Goal: Task Accomplishment & Management: Manage account settings

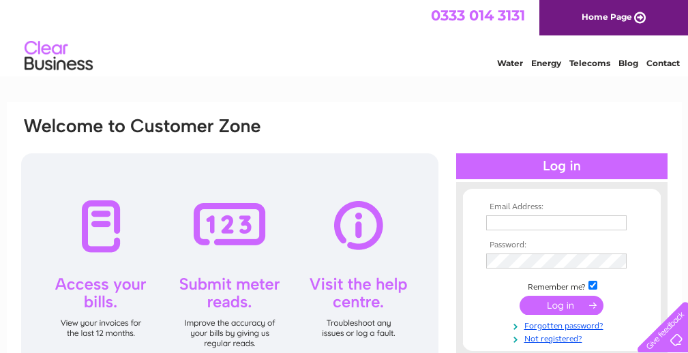
click at [519, 216] on input "text" at bounding box center [556, 222] width 140 height 15
type input "royalthai-restaurants@email.com"
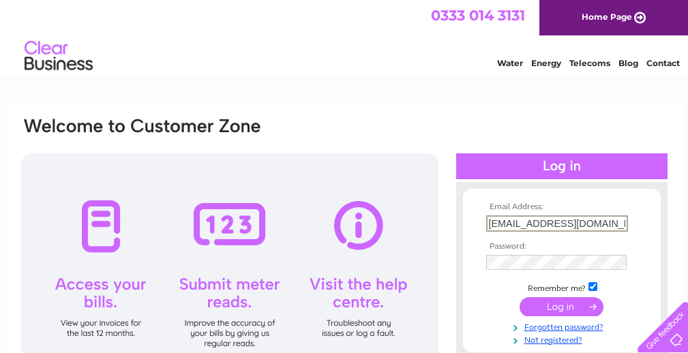
click at [550, 307] on input "submit" at bounding box center [562, 306] width 84 height 19
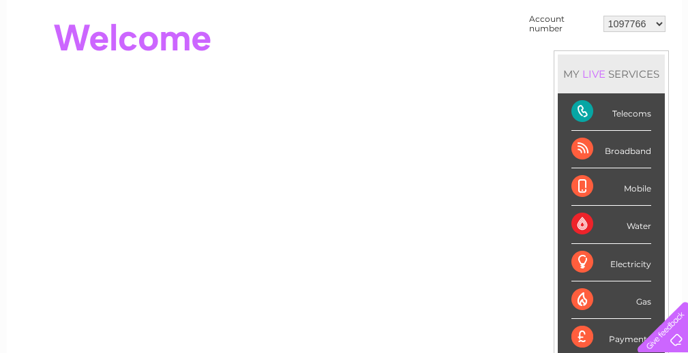
scroll to position [69, 0]
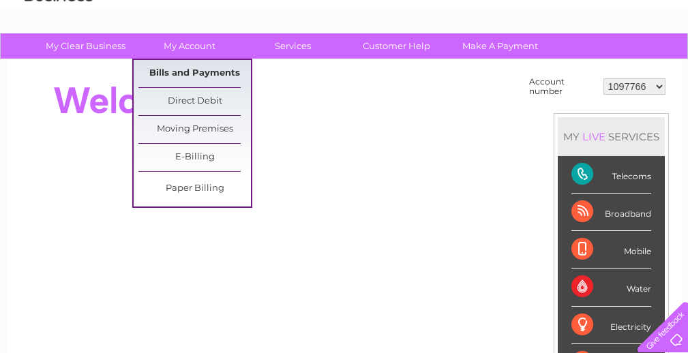
click at [185, 71] on link "Bills and Payments" at bounding box center [194, 73] width 112 height 27
click at [198, 70] on link "Bills and Payments" at bounding box center [194, 73] width 112 height 27
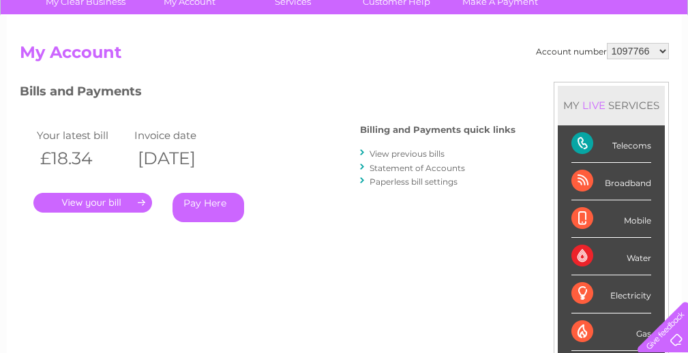
scroll to position [119, 0]
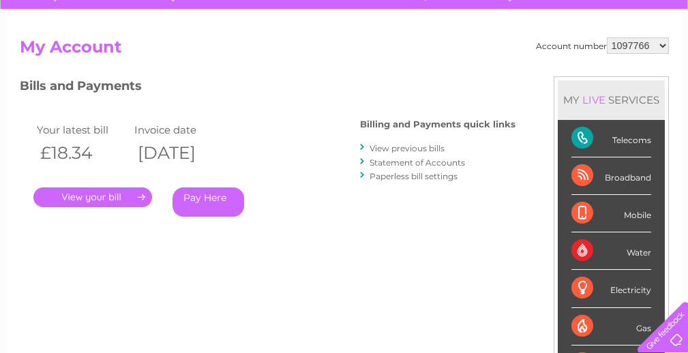
click at [113, 198] on link "." at bounding box center [92, 197] width 119 height 20
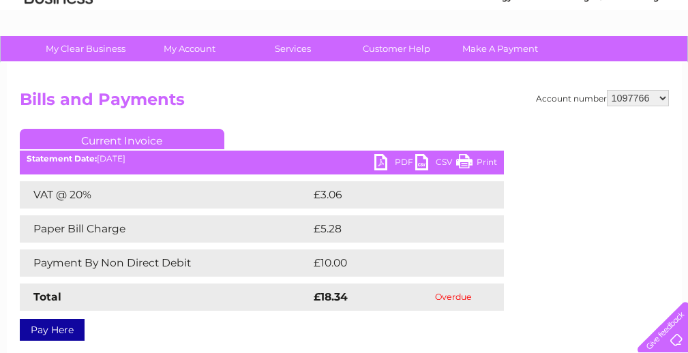
scroll to position [72, 0]
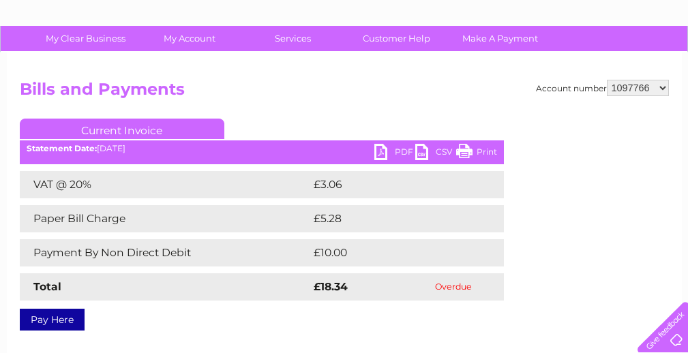
scroll to position [74, 0]
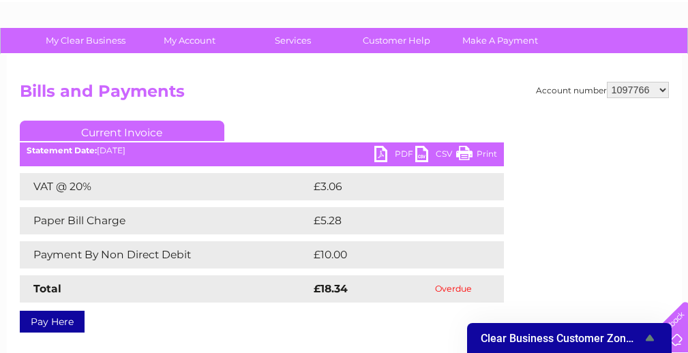
click at [468, 155] on link "Print" at bounding box center [476, 156] width 41 height 20
click at [394, 155] on link "PDF" at bounding box center [394, 156] width 41 height 20
